Goal: Task Accomplishment & Management: Manage account settings

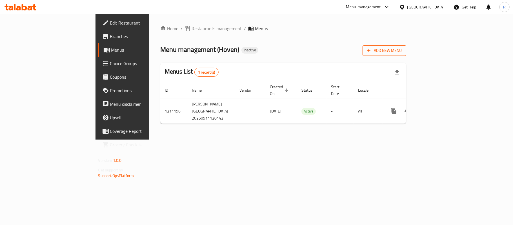
click at [402, 53] on span "Add New Menu" at bounding box center [384, 50] width 35 height 7
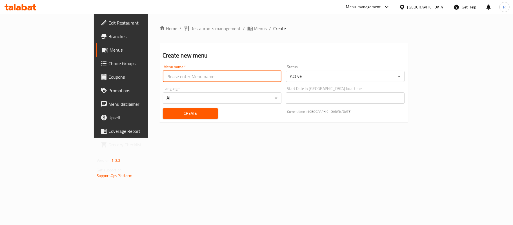
click at [226, 74] on input "text" at bounding box center [222, 76] width 119 height 11
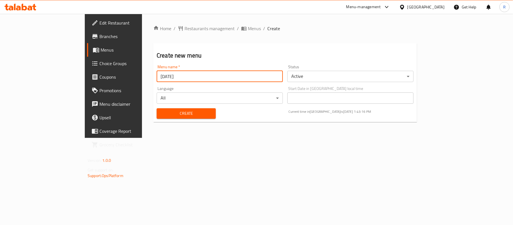
type input "[DATE]"
click at [172, 114] on span "Create" at bounding box center [186, 113] width 50 height 7
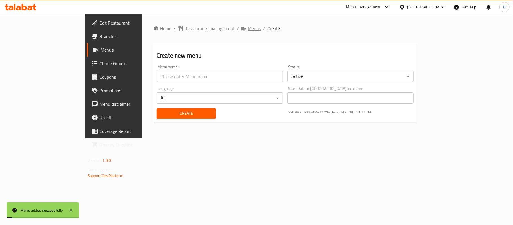
click at [248, 31] on span "Menus" at bounding box center [254, 28] width 13 height 7
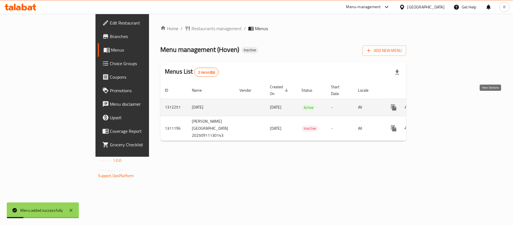
click at [441, 101] on link "enhanced table" at bounding box center [435, 108] width 14 height 14
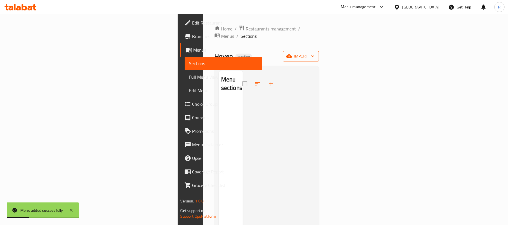
click at [315, 53] on icon "button" at bounding box center [313, 56] width 6 height 6
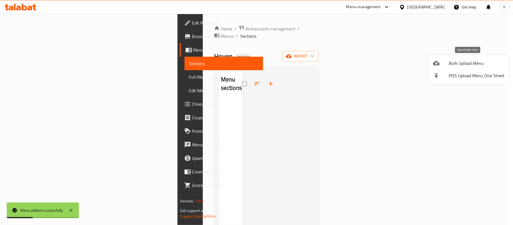
click at [460, 63] on span "Bulk Upload Menu" at bounding box center [477, 63] width 56 height 7
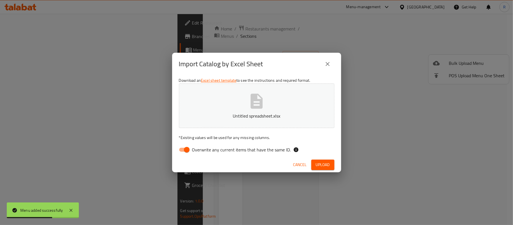
drag, startPoint x: 183, startPoint y: 152, endPoint x: 195, endPoint y: 155, distance: 13.1
click at [183, 152] on input "Overwrite any current items that have the same ID." at bounding box center [187, 149] width 32 height 11
checkbox input "false"
click at [322, 161] on span "Upload" at bounding box center [323, 164] width 14 height 7
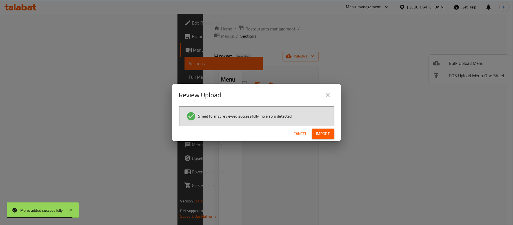
click at [323, 129] on button "Import" at bounding box center [323, 134] width 23 height 10
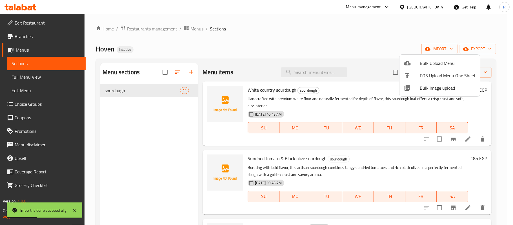
click at [36, 74] on div at bounding box center [256, 112] width 513 height 225
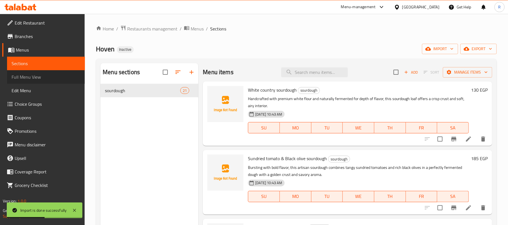
click at [37, 78] on span "Full Menu View" at bounding box center [46, 77] width 69 height 7
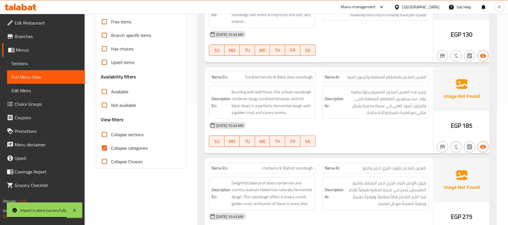
scroll to position [150, 0]
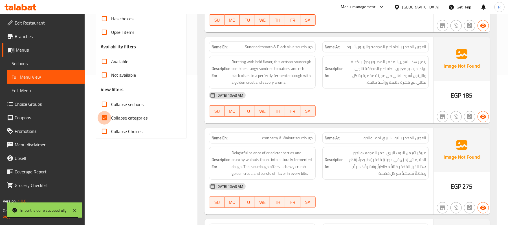
click at [99, 115] on input "Collapse categories" at bounding box center [105, 118] width 14 height 14
checkbox input "false"
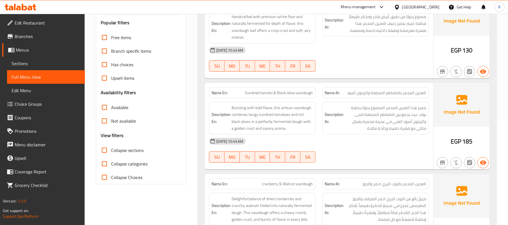
scroll to position [0, 0]
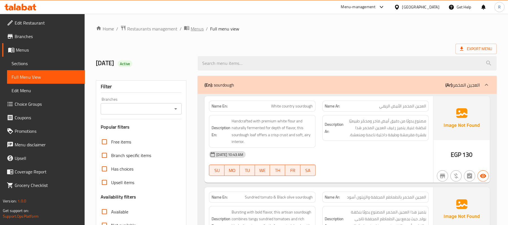
click at [200, 25] on span "Menus" at bounding box center [197, 28] width 13 height 7
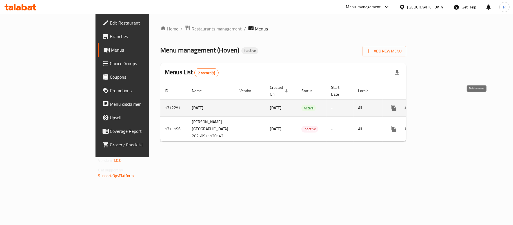
click at [423, 105] on icon "enhanced table" at bounding box center [421, 107] width 4 height 5
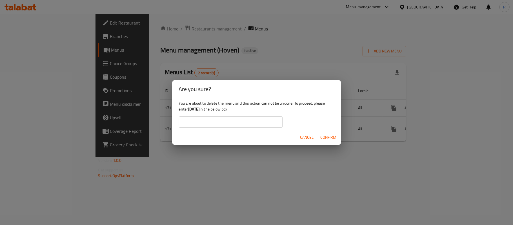
click at [188, 109] on div "You are about to delete the menu and this action can not be undone. To proceed,…" at bounding box center [256, 114] width 169 height 32
click at [191, 109] on b "[DATE]" at bounding box center [194, 108] width 12 height 7
drag, startPoint x: 189, startPoint y: 109, endPoint x: 209, endPoint y: 107, distance: 19.8
click at [209, 107] on div "You are about to delete the menu and this action can not be undone. To proceed,…" at bounding box center [256, 114] width 169 height 32
click at [196, 109] on b "[DATE]" at bounding box center [194, 108] width 12 height 7
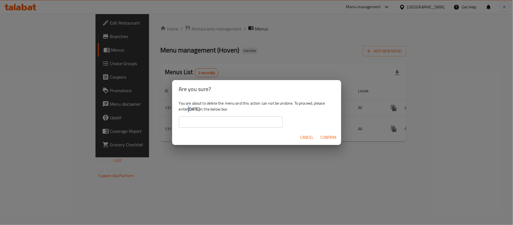
drag, startPoint x: 189, startPoint y: 109, endPoint x: 192, endPoint y: 109, distance: 3.4
click at [192, 109] on b "[DATE]" at bounding box center [194, 108] width 12 height 7
drag, startPoint x: 189, startPoint y: 109, endPoint x: 192, endPoint y: 109, distance: 3.8
click at [192, 109] on b "[DATE]" at bounding box center [194, 108] width 12 height 7
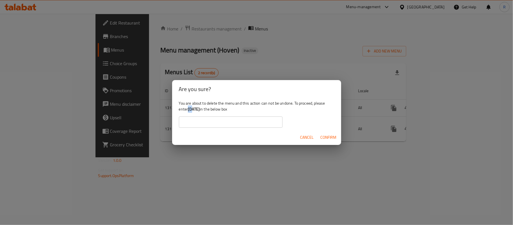
click at [192, 109] on b "[DATE]" at bounding box center [194, 108] width 12 height 7
drag, startPoint x: 189, startPoint y: 108, endPoint x: 192, endPoint y: 108, distance: 3.1
click at [192, 108] on b "[DATE]" at bounding box center [194, 108] width 12 height 7
click at [191, 109] on b "[DATE]" at bounding box center [194, 108] width 12 height 7
drag, startPoint x: 189, startPoint y: 109, endPoint x: 207, endPoint y: 109, distance: 17.5
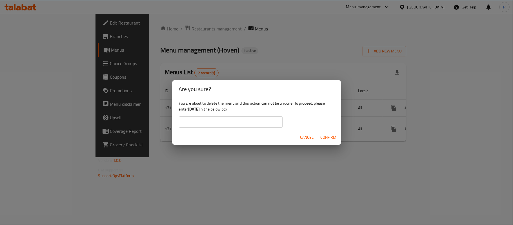
click at [200, 109] on b "[DATE]" at bounding box center [194, 108] width 12 height 7
copy b "[DATE]"
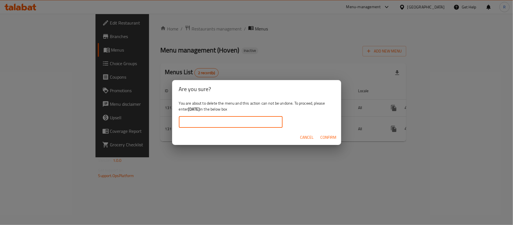
click at [209, 119] on input "text" at bounding box center [231, 121] width 104 height 11
paste input "[DATE]"
type input "[DATE]"
click at [329, 138] on span "Confirm" at bounding box center [329, 137] width 16 height 7
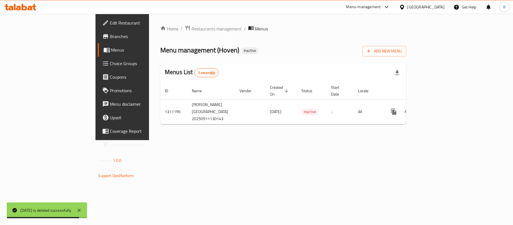
click at [406, 45] on div "Add New Menu" at bounding box center [385, 50] width 44 height 13
click at [402, 50] on span "Add New Menu" at bounding box center [384, 51] width 35 height 7
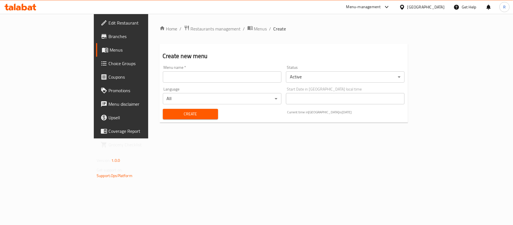
click at [182, 77] on input "text" at bounding box center [222, 76] width 119 height 11
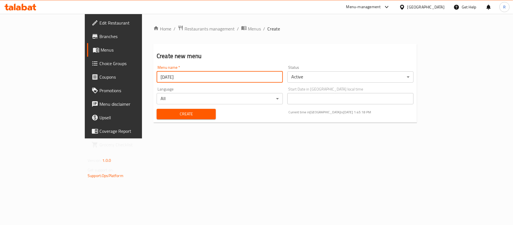
type input "[DATE]"
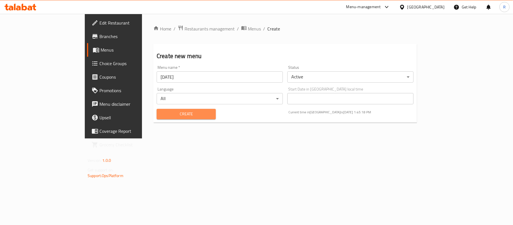
click at [183, 119] on button "Create" at bounding box center [186, 114] width 59 height 10
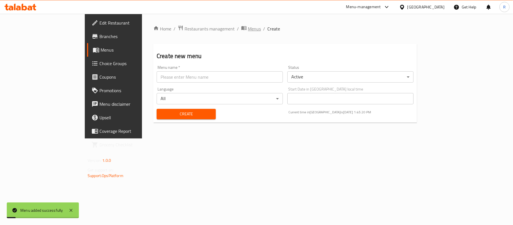
click at [248, 25] on span "Menus" at bounding box center [254, 28] width 13 height 7
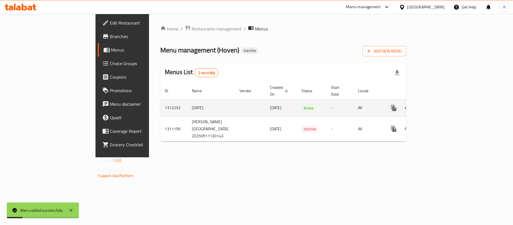
click at [437, 105] on icon "enhanced table" at bounding box center [434, 107] width 5 height 5
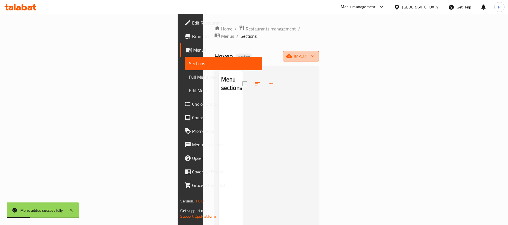
click at [314, 53] on span "import" at bounding box center [300, 56] width 27 height 7
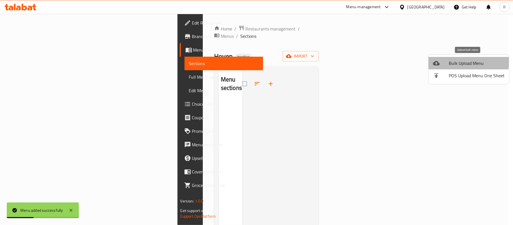
click at [453, 62] on span "Bulk Upload Menu" at bounding box center [477, 63] width 56 height 7
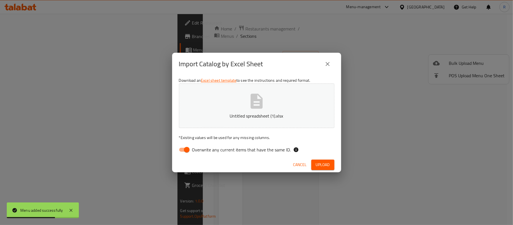
click at [184, 149] on input "Overwrite any current items that have the same ID." at bounding box center [187, 149] width 32 height 11
checkbox input "false"
click at [322, 164] on span "Upload" at bounding box center [323, 164] width 14 height 7
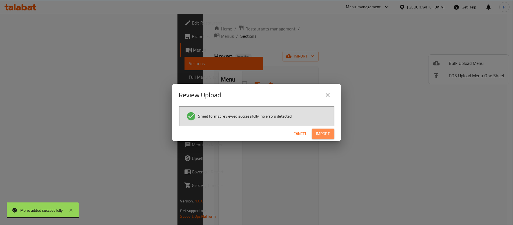
click at [331, 133] on button "Import" at bounding box center [323, 134] width 23 height 10
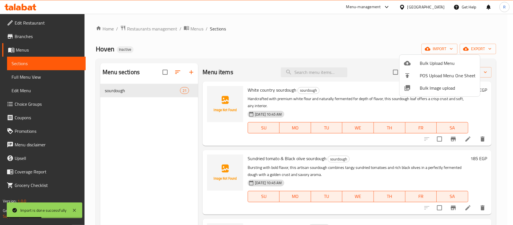
click at [469, 111] on div at bounding box center [256, 112] width 513 height 225
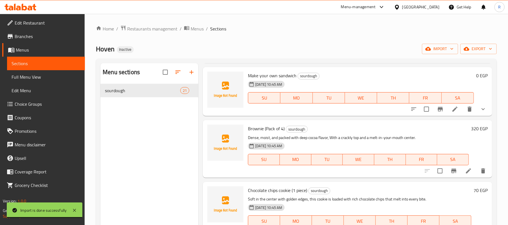
scroll to position [1156, 0]
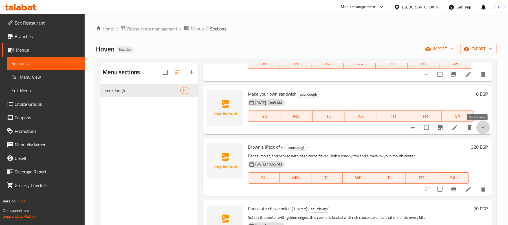
click at [479, 128] on icon "show more" at bounding box center [482, 127] width 7 height 7
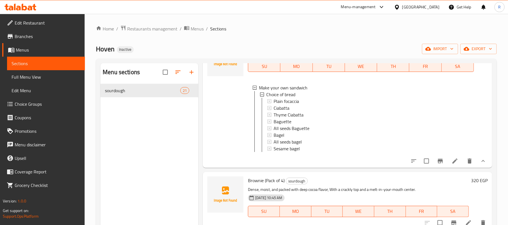
scroll to position [1193, 0]
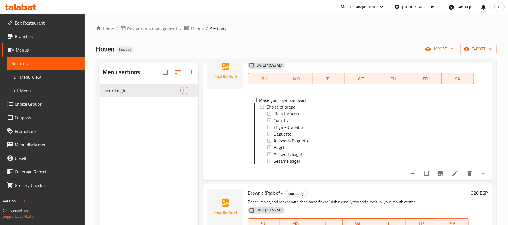
click at [473, 63] on div "0 EGP" at bounding box center [480, 113] width 14 height 123
click at [184, 30] on icon "breadcrumb" at bounding box center [187, 28] width 6 height 6
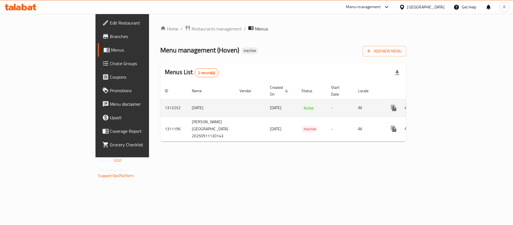
click at [424, 105] on icon "enhanced table" at bounding box center [421, 108] width 7 height 7
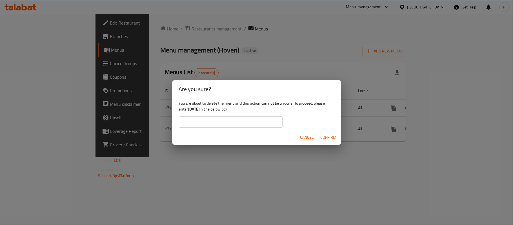
drag, startPoint x: 189, startPoint y: 109, endPoint x: 207, endPoint y: 108, distance: 18.6
click at [200, 108] on b "[DATE]" at bounding box center [194, 108] width 12 height 7
copy b "[DATE]"
click at [211, 121] on input "text" at bounding box center [231, 121] width 104 height 11
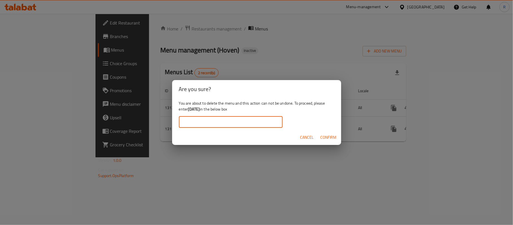
paste input "[DATE]"
type input "[DATE]"
click at [327, 136] on span "Confirm" at bounding box center [329, 137] width 16 height 7
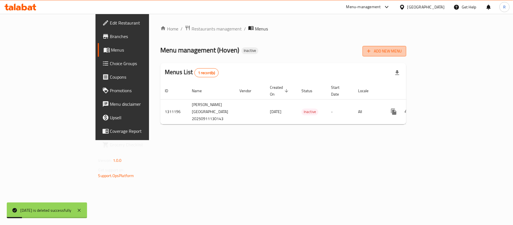
click at [402, 50] on span "Add New Menu" at bounding box center [384, 51] width 35 height 7
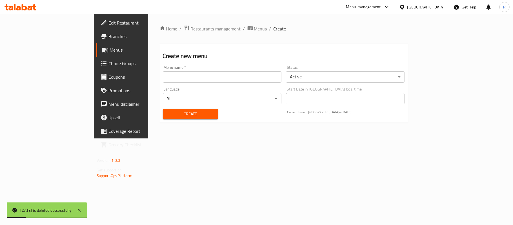
click at [260, 77] on input "text" at bounding box center [222, 76] width 119 height 11
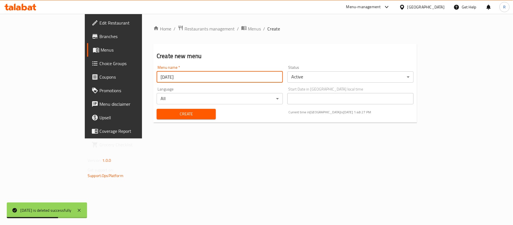
type input "[DATE]"
click at [183, 114] on span "Create" at bounding box center [186, 113] width 50 height 7
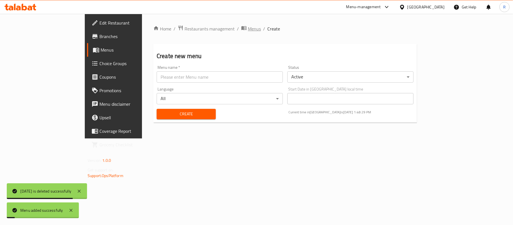
click at [248, 29] on span "Menus" at bounding box center [254, 28] width 13 height 7
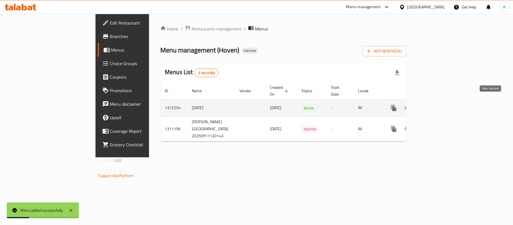
click at [437, 105] on icon "enhanced table" at bounding box center [434, 107] width 5 height 5
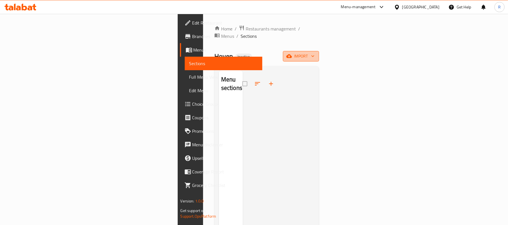
click at [314, 53] on span "import" at bounding box center [300, 56] width 27 height 7
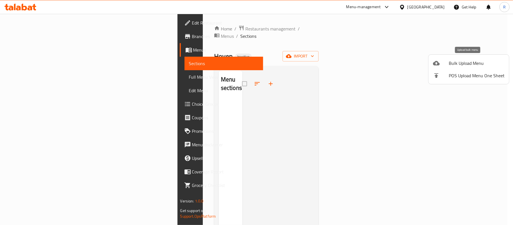
click at [452, 66] on span "Bulk Upload Menu" at bounding box center [477, 63] width 56 height 7
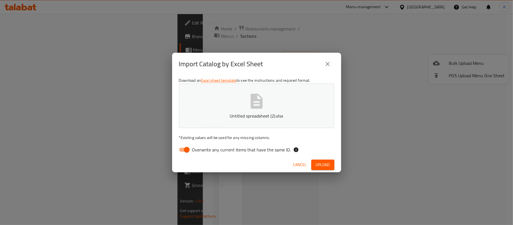
drag, startPoint x: 183, startPoint y: 150, endPoint x: 186, endPoint y: 151, distance: 3.6
click at [183, 150] on input "Overwrite any current items that have the same ID." at bounding box center [187, 149] width 32 height 11
checkbox input "false"
click at [323, 167] on span "Upload" at bounding box center [323, 164] width 14 height 7
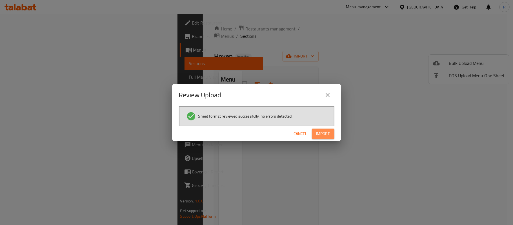
click at [321, 132] on span "Import" at bounding box center [324, 133] width 14 height 7
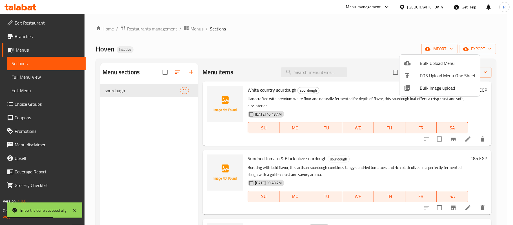
click at [490, 122] on div at bounding box center [256, 112] width 513 height 225
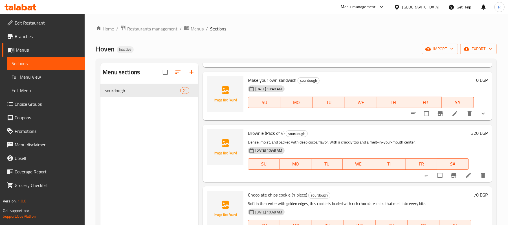
scroll to position [1193, 0]
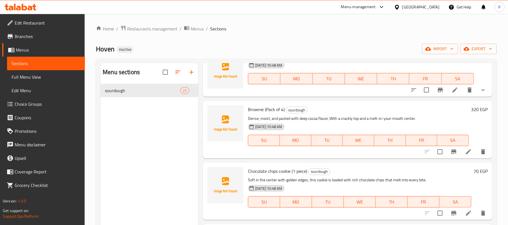
click at [479, 91] on icon "show more" at bounding box center [482, 90] width 7 height 7
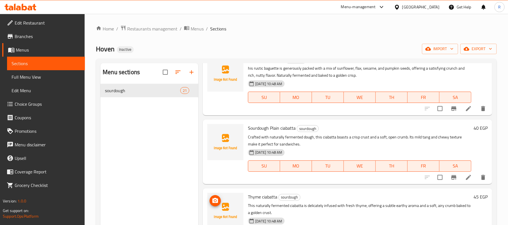
scroll to position [780, 0]
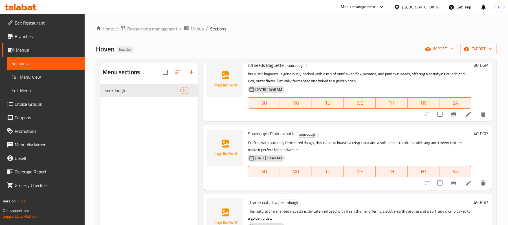
click at [27, 80] on span "Full Menu View" at bounding box center [46, 77] width 69 height 7
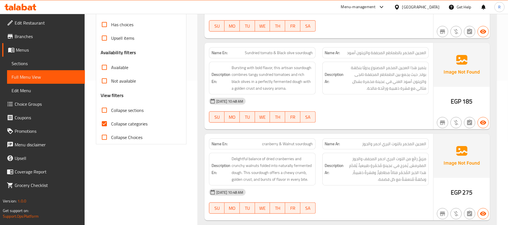
scroll to position [150, 0]
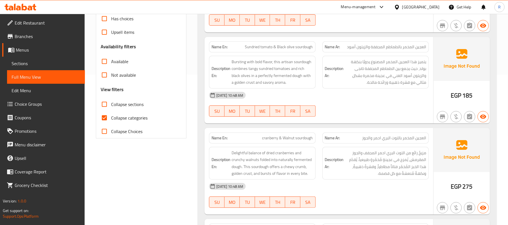
click at [99, 118] on input "Collapse categories" at bounding box center [105, 118] width 14 height 14
checkbox input "false"
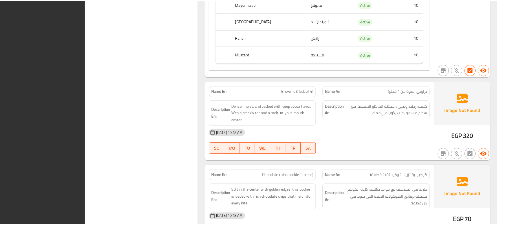
scroll to position [2502, 0]
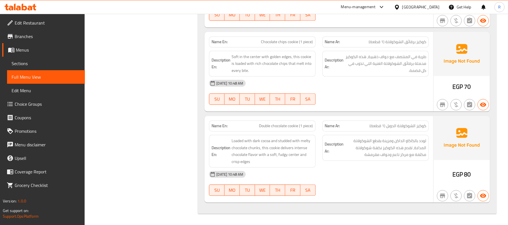
click at [433, 9] on div "Egypt" at bounding box center [420, 7] width 37 height 6
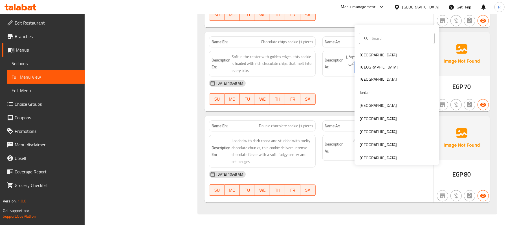
click at [380, 152] on div "Bahrain Egypt Iraq Jordan Kuwait Oman Qatar Saudi Arabia United Arab Emirates" at bounding box center [396, 95] width 85 height 140
click at [378, 155] on div "United Arab Emirates" at bounding box center [377, 158] width 37 height 6
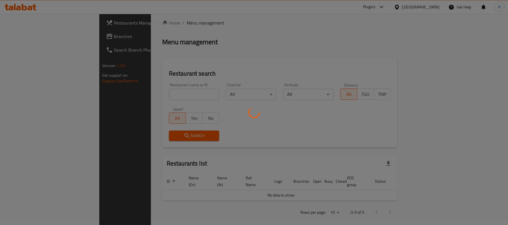
scroll to position [196, 0]
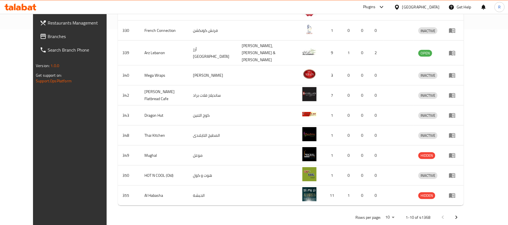
click at [425, 7] on div "United Arab Emirates" at bounding box center [420, 7] width 37 height 6
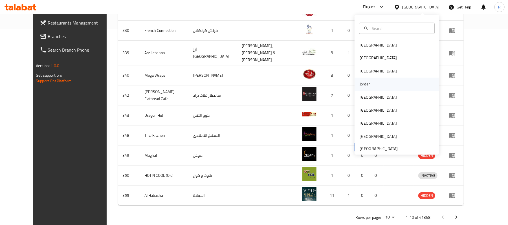
click at [371, 81] on div "Jordan" at bounding box center [396, 84] width 85 height 13
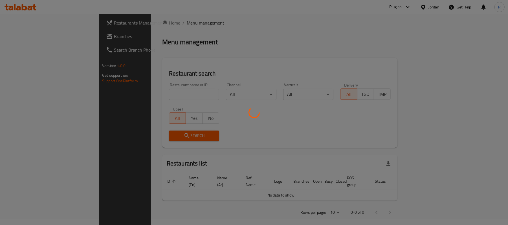
scroll to position [196, 0]
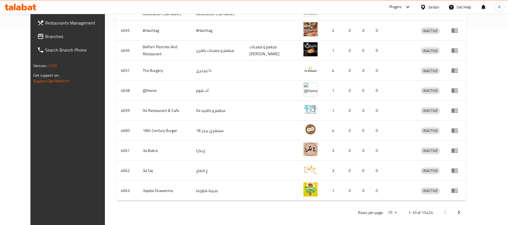
click at [64, 33] on span "Branches" at bounding box center [78, 36] width 66 height 7
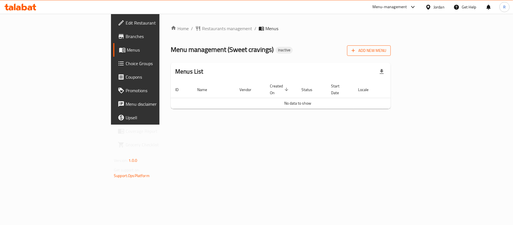
click at [386, 48] on span "Add New Menu" at bounding box center [369, 50] width 35 height 7
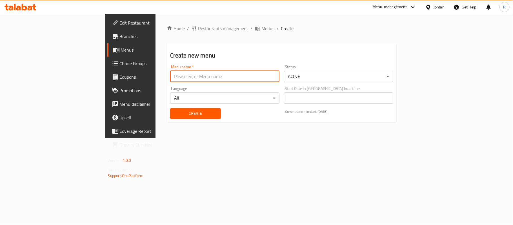
click at [194, 74] on input "text" at bounding box center [224, 76] width 109 height 11
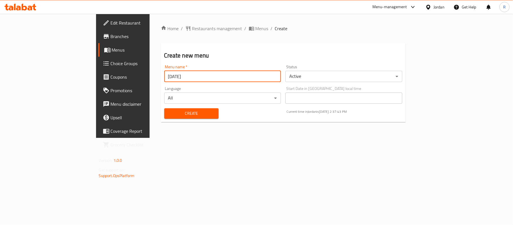
type input "[DATE]"
click at [227, 118] on div "Create Current time in [GEOGRAPHIC_DATA] is [DATE] 2:37:43 PM" at bounding box center [283, 113] width 245 height 17
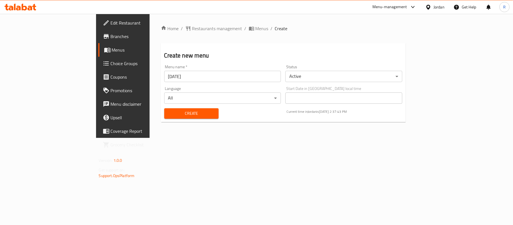
click at [166, 117] on button "Create" at bounding box center [191, 113] width 54 height 10
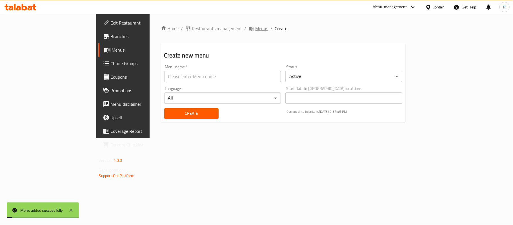
click at [256, 25] on span "Menus" at bounding box center [262, 28] width 13 height 7
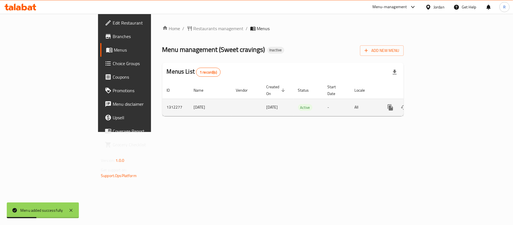
click at [435, 104] on icon "enhanced table" at bounding box center [431, 107] width 7 height 7
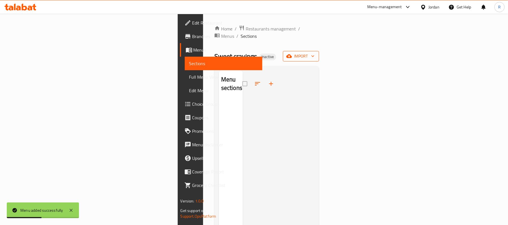
click at [314, 53] on span "import" at bounding box center [300, 56] width 27 height 7
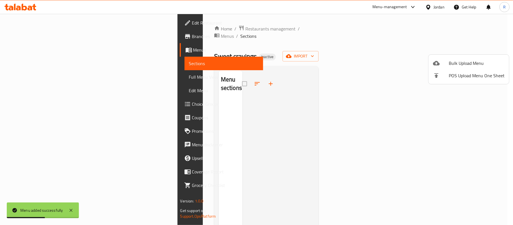
click at [448, 61] on div at bounding box center [441, 63] width 16 height 7
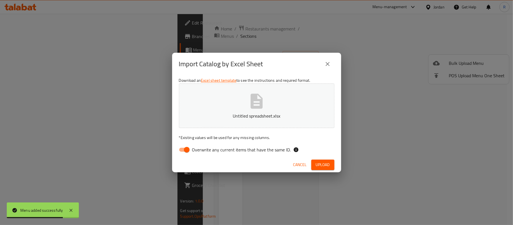
click at [183, 151] on input "Overwrite any current items that have the same ID." at bounding box center [187, 149] width 32 height 11
checkbox input "false"
click at [331, 166] on button "Upload" at bounding box center [322, 165] width 23 height 10
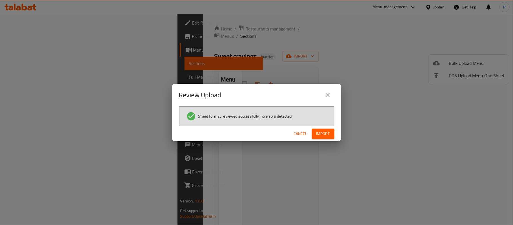
click at [317, 134] on span "Import" at bounding box center [324, 133] width 14 height 7
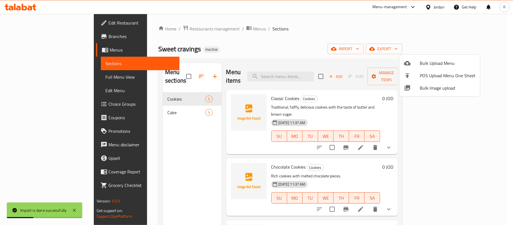
click at [145, 107] on div at bounding box center [256, 112] width 513 height 225
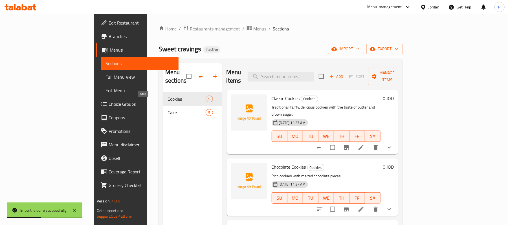
click at [167, 109] on span "Cake" at bounding box center [186, 112] width 38 height 7
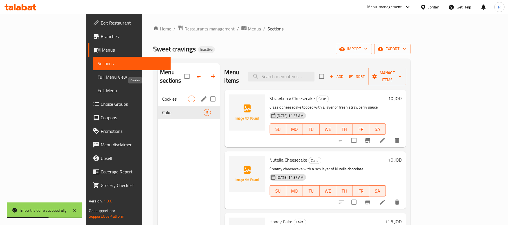
click at [162, 96] on span "Cookies" at bounding box center [175, 99] width 26 height 7
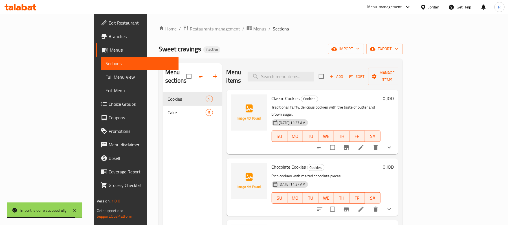
click at [105, 76] on span "Full Menu View" at bounding box center [139, 77] width 69 height 7
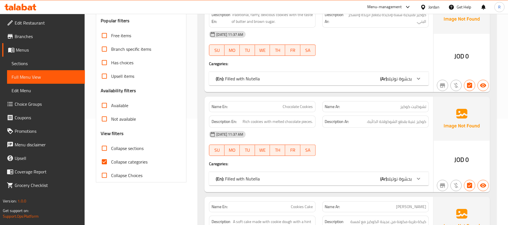
scroll to position [150, 0]
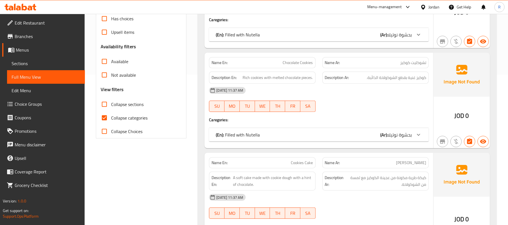
click at [103, 119] on input "Collapse categories" at bounding box center [105, 118] width 14 height 14
checkbox input "false"
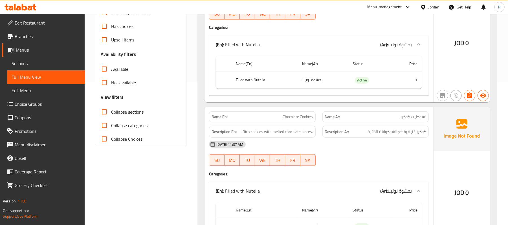
scroll to position [0, 0]
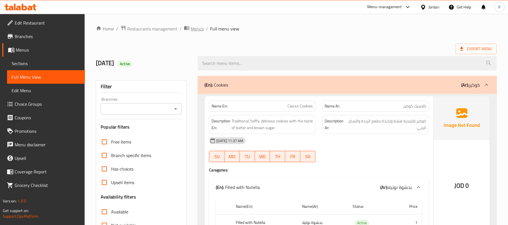
click at [200, 29] on span "Menus" at bounding box center [197, 28] width 13 height 7
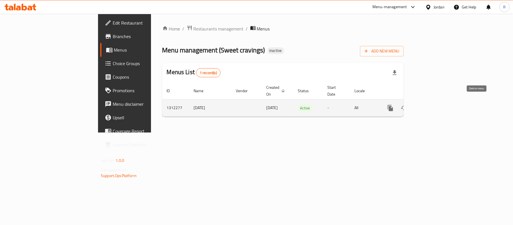
click at [420, 105] on icon "enhanced table" at bounding box center [418, 107] width 4 height 5
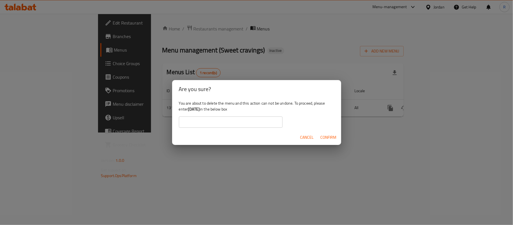
drag, startPoint x: 189, startPoint y: 109, endPoint x: 208, endPoint y: 109, distance: 19.2
click at [208, 109] on div "You are about to delete the menu and this action can not be undone. To proceed,…" at bounding box center [256, 114] width 169 height 32
copy b "[DATE]"
click at [211, 118] on input "text" at bounding box center [231, 121] width 104 height 11
paste input "[DATE]"
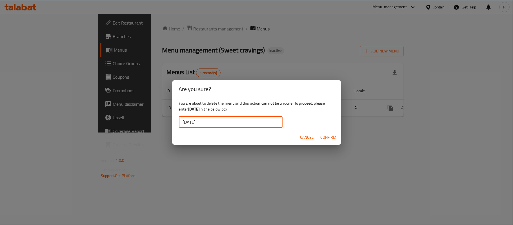
type input "[DATE]"
click at [335, 138] on span "Confirm" at bounding box center [329, 137] width 16 height 7
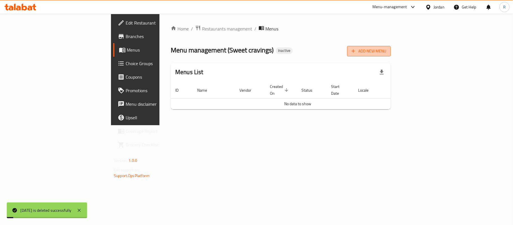
click at [386, 53] on span "Add New Menu" at bounding box center [369, 51] width 35 height 7
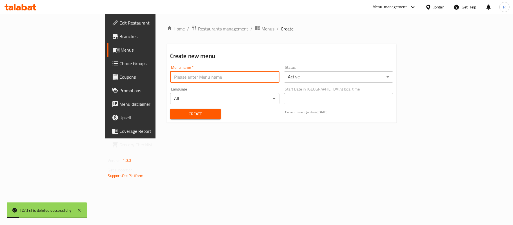
click at [171, 77] on input "text" at bounding box center [224, 76] width 109 height 11
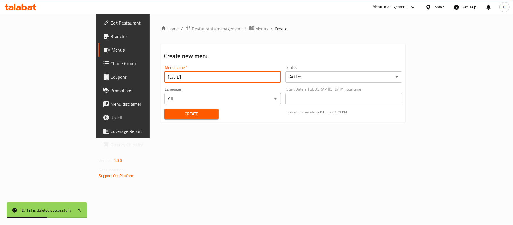
type input "[DATE]"
click at [183, 112] on span "Create" at bounding box center [191, 113] width 45 height 7
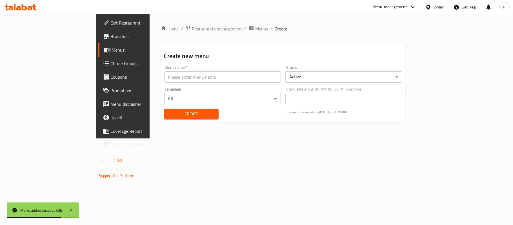
drag, startPoint x: 194, startPoint y: 27, endPoint x: 225, endPoint y: 40, distance: 33.2
click at [256, 27] on span "Menus" at bounding box center [262, 28] width 13 height 7
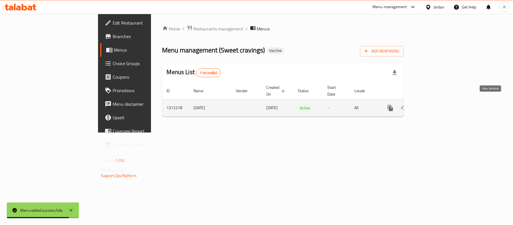
click at [435, 105] on icon "enhanced table" at bounding box center [431, 108] width 7 height 7
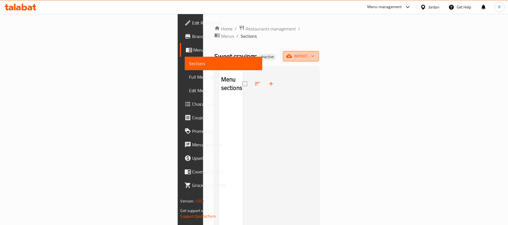
click at [314, 53] on span "import" at bounding box center [300, 56] width 27 height 7
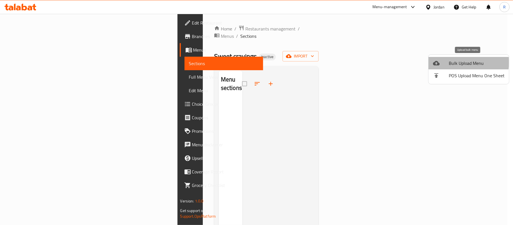
click at [455, 62] on span "Bulk Upload Menu" at bounding box center [477, 63] width 56 height 7
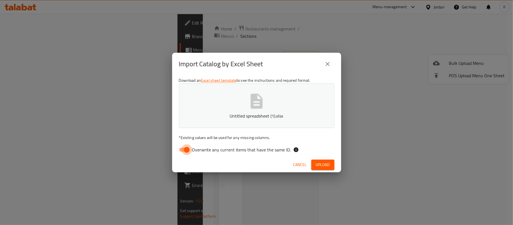
click at [189, 149] on input "Overwrite any current items that have the same ID." at bounding box center [187, 149] width 32 height 11
checkbox input "false"
click at [324, 169] on button "Upload" at bounding box center [322, 165] width 23 height 10
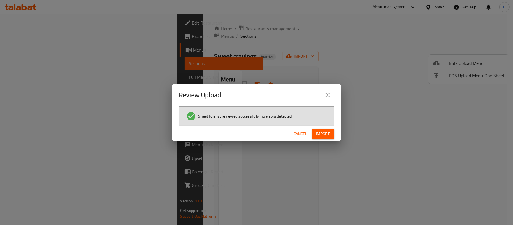
click at [334, 125] on div "Sheet format reviewed successfully, no errors detected." at bounding box center [257, 116] width 156 height 20
drag, startPoint x: 334, startPoint y: 125, endPoint x: 323, endPoint y: 132, distance: 12.9
click at [334, 125] on div "Sheet format reviewed successfully, no errors detected." at bounding box center [257, 116] width 156 height 20
click at [322, 132] on span "Import" at bounding box center [324, 133] width 14 height 7
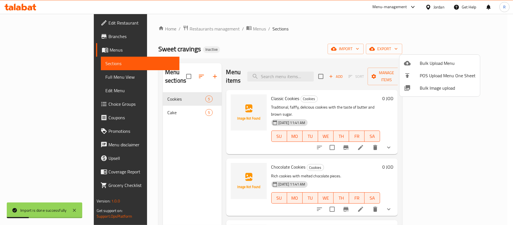
click at [57, 75] on div at bounding box center [256, 112] width 513 height 225
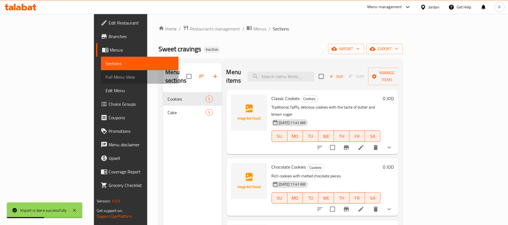
click at [105, 75] on span "Full Menu View" at bounding box center [139, 77] width 69 height 7
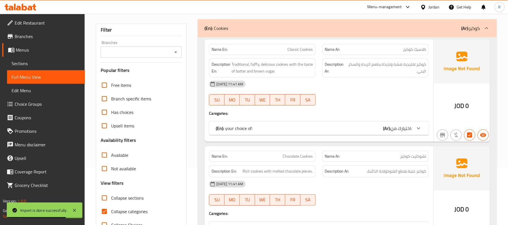
scroll to position [75, 0]
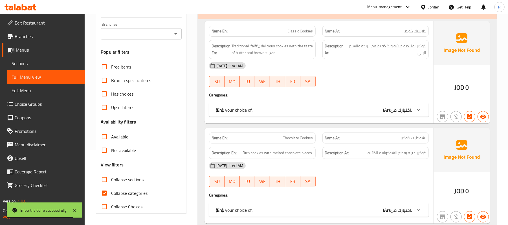
click at [102, 193] on input "Collapse categories" at bounding box center [105, 193] width 14 height 14
checkbox input "false"
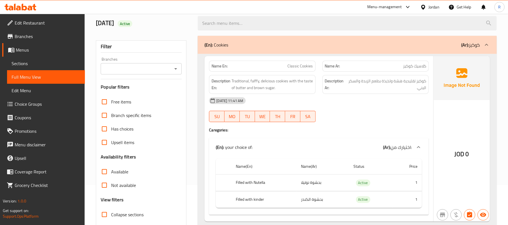
scroll to position [37, 0]
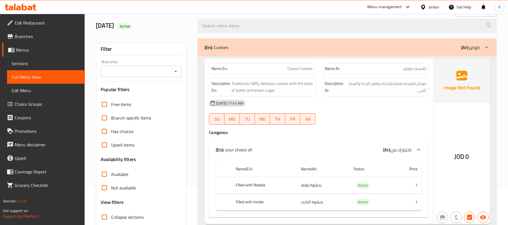
click at [56, 40] on link "Branches" at bounding box center [43, 37] width 83 height 14
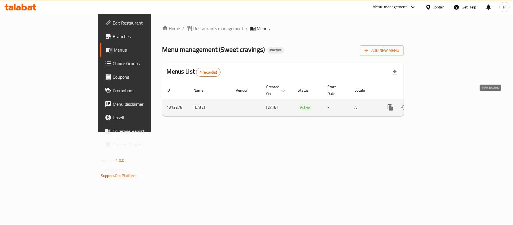
click at [438, 101] on link "enhanced table" at bounding box center [431, 108] width 14 height 14
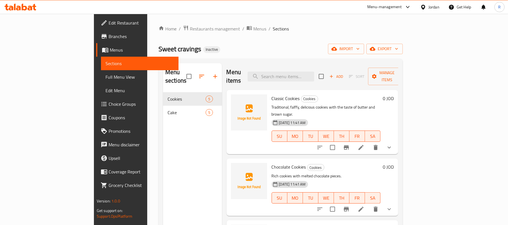
click at [105, 79] on span "Full Menu View" at bounding box center [139, 77] width 69 height 7
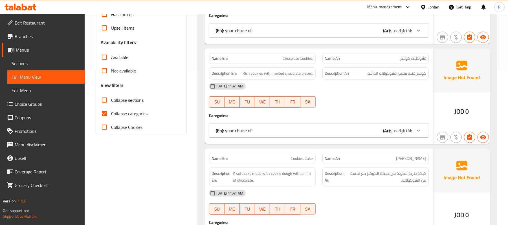
scroll to position [188, 0]
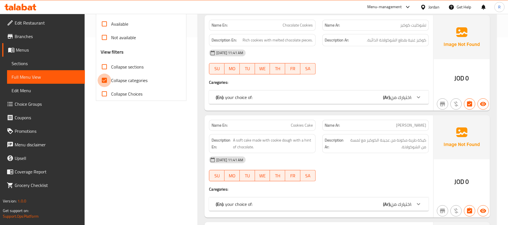
click at [106, 79] on input "Collapse categories" at bounding box center [105, 81] width 14 height 14
checkbox input "false"
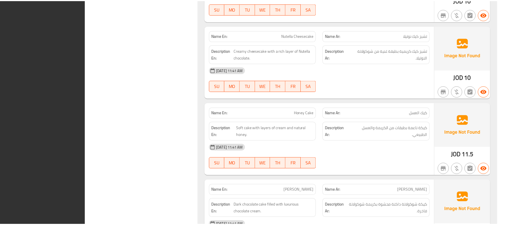
scroll to position [973, 0]
